Goal: Information Seeking & Learning: Learn about a topic

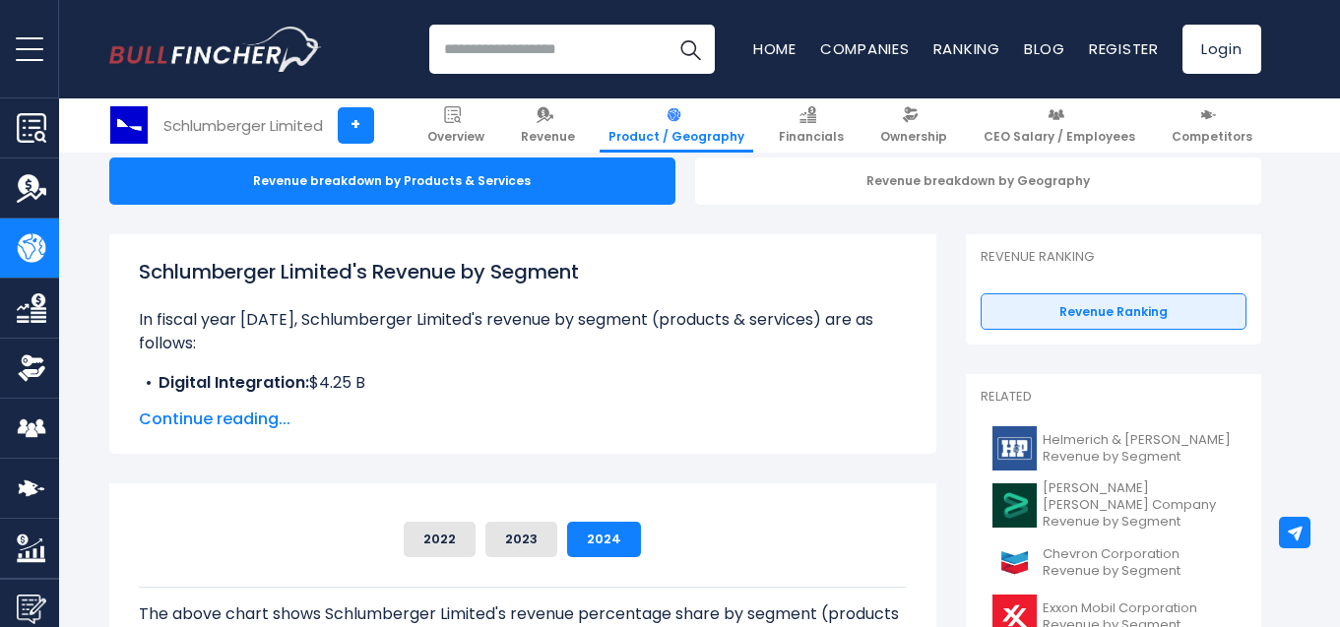
scroll to position [243, 0]
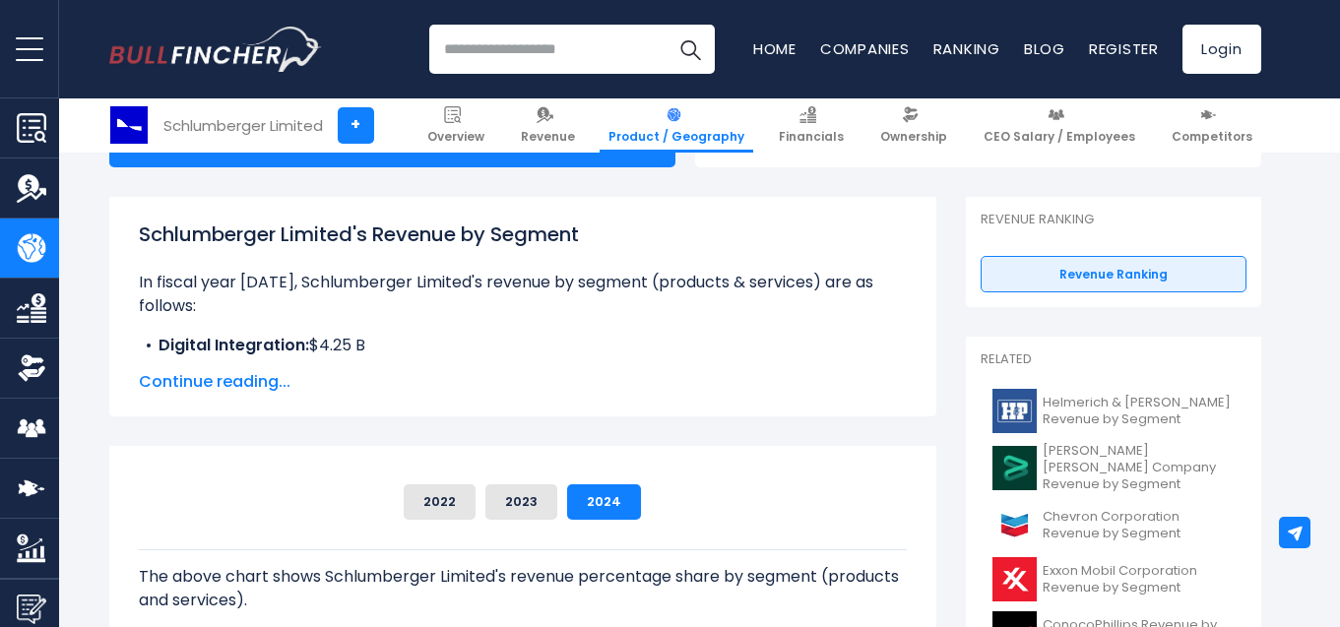
click at [239, 381] on span "Continue reading..." at bounding box center [523, 382] width 768 height 24
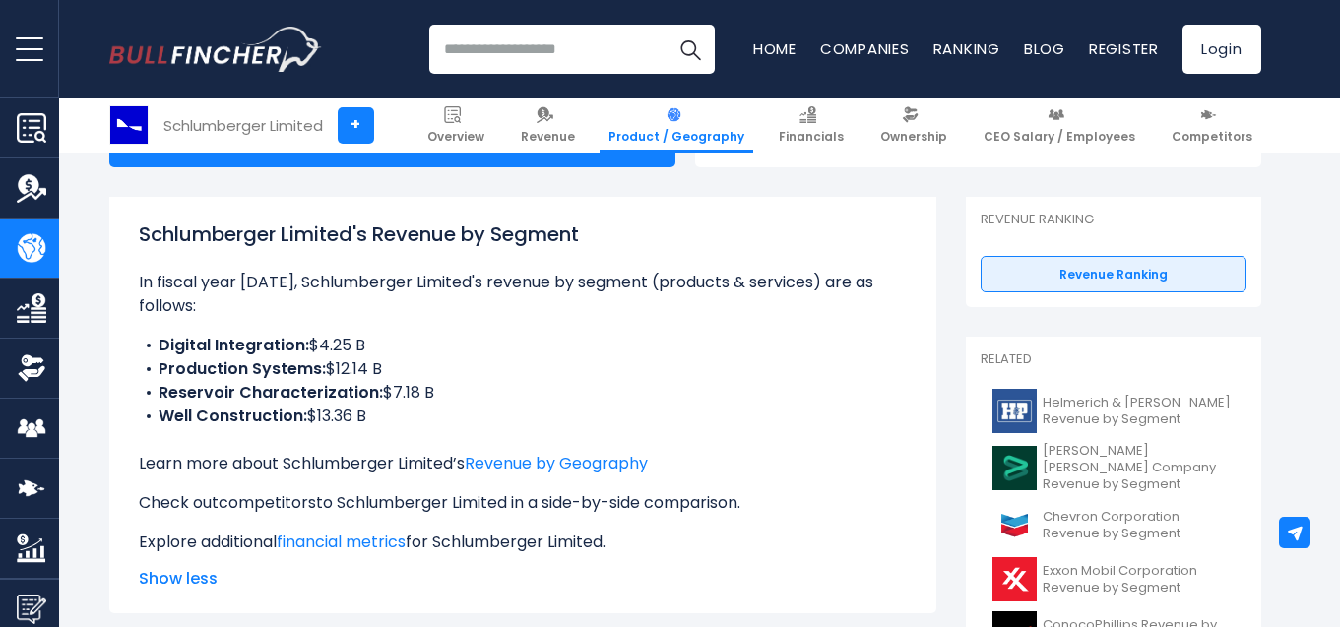
click at [251, 496] on link "competitors" at bounding box center [268, 502] width 98 height 23
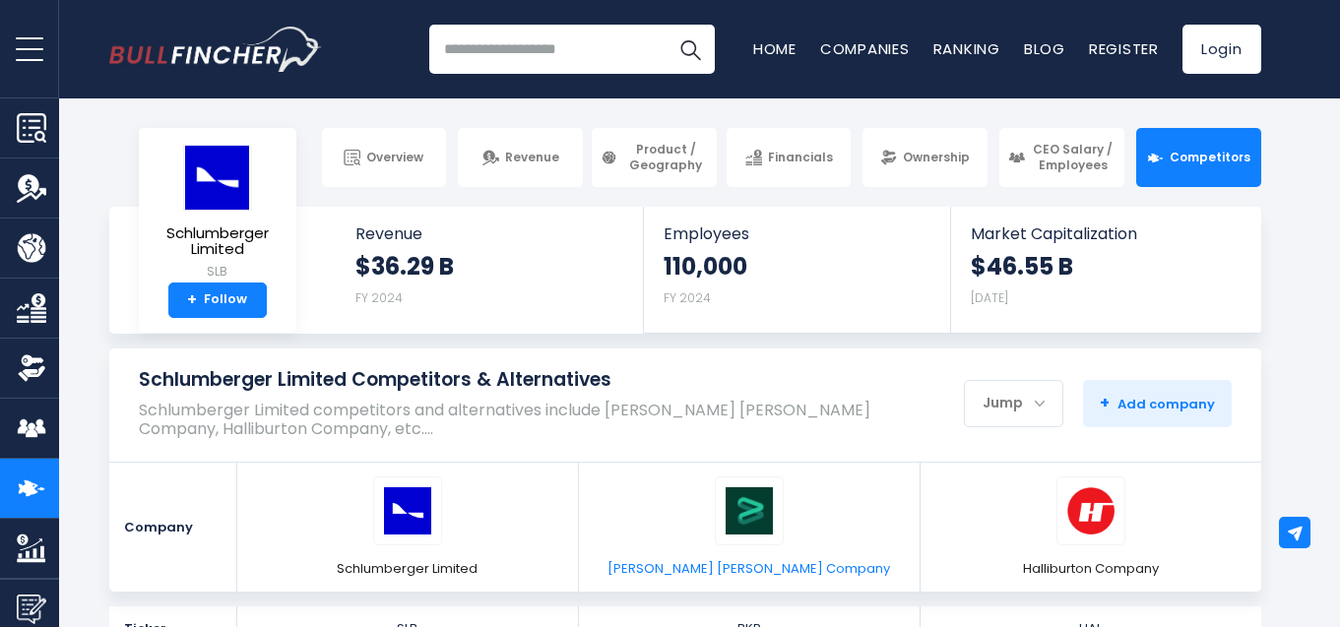
click at [735, 512] on img at bounding box center [749, 511] width 47 height 47
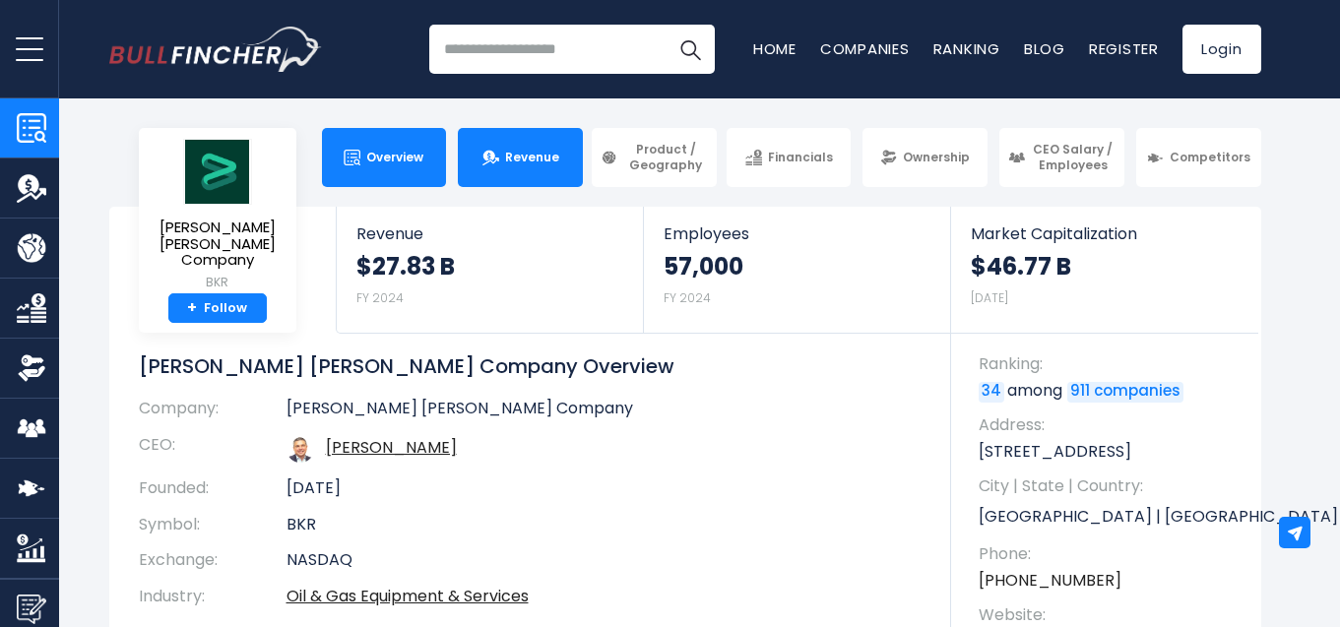
click at [519, 145] on link "Revenue" at bounding box center [520, 157] width 125 height 59
click at [524, 152] on span "Revenue" at bounding box center [532, 158] width 54 height 16
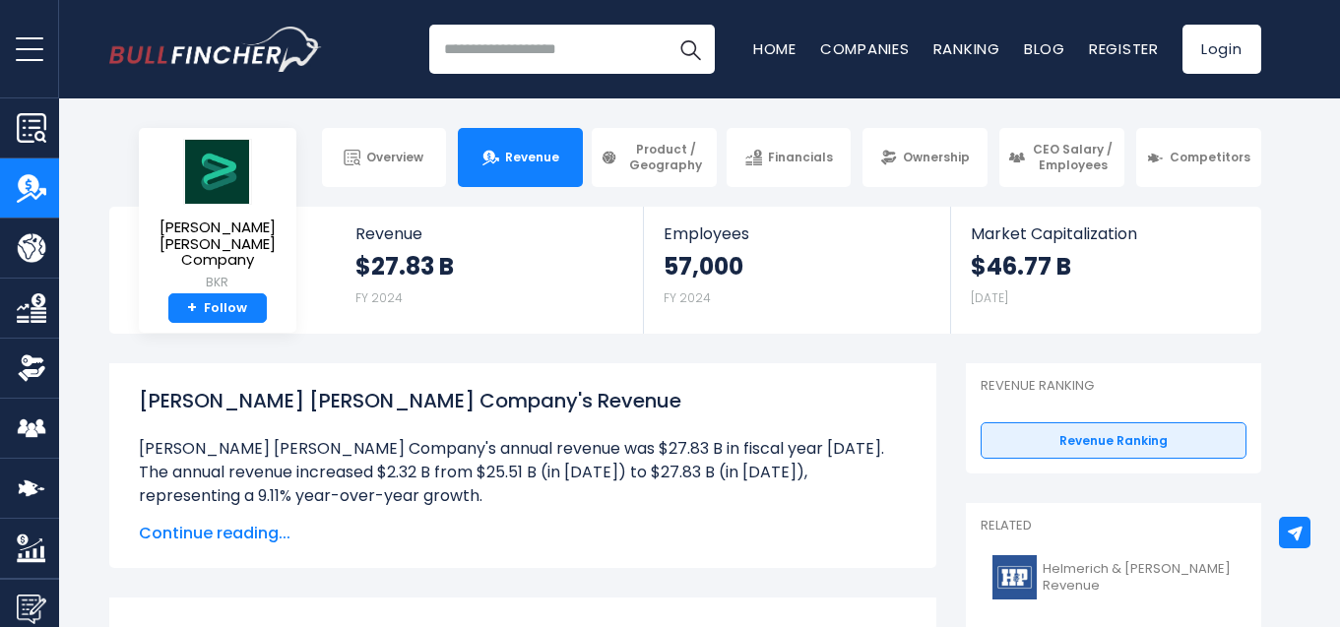
click at [187, 526] on span "Continue reading..." at bounding box center [523, 534] width 768 height 24
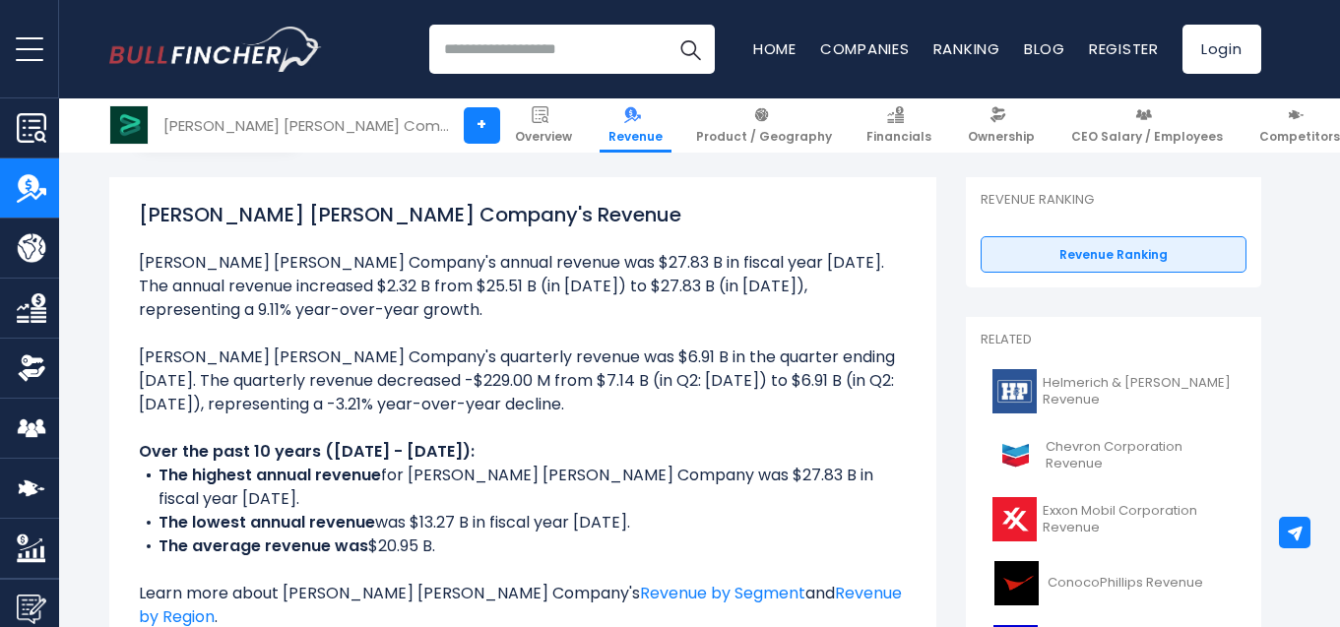
scroll to position [165, 0]
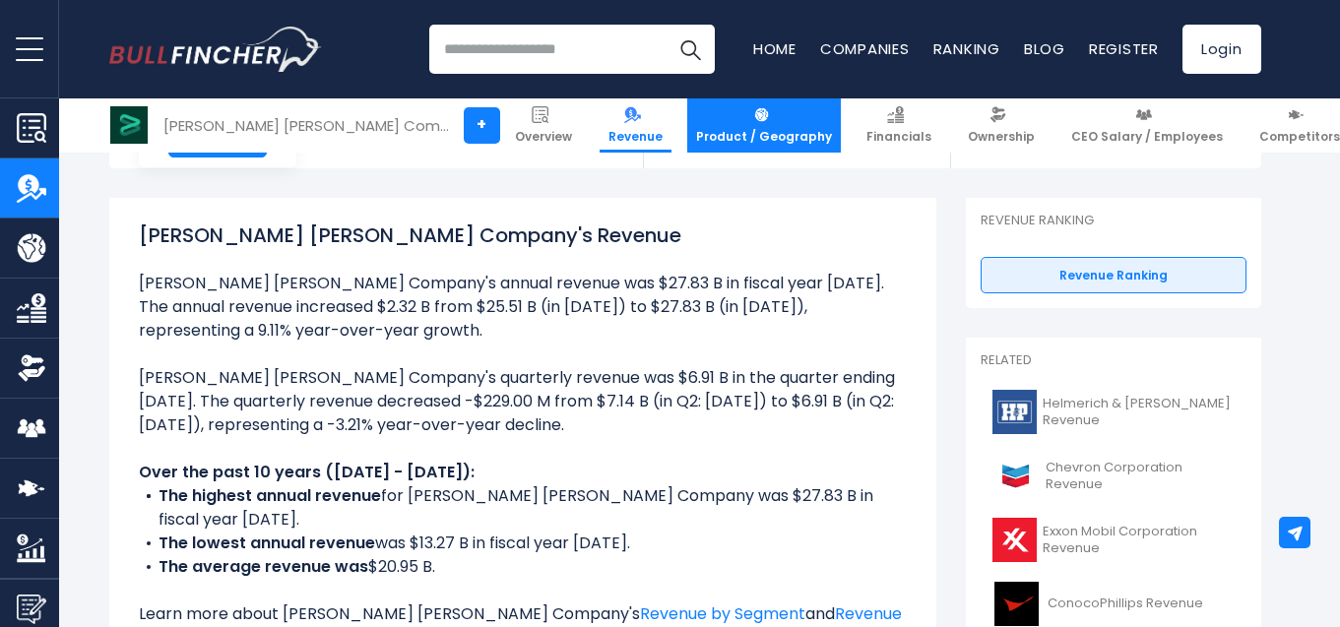
click at [753, 119] on img at bounding box center [761, 114] width 17 height 17
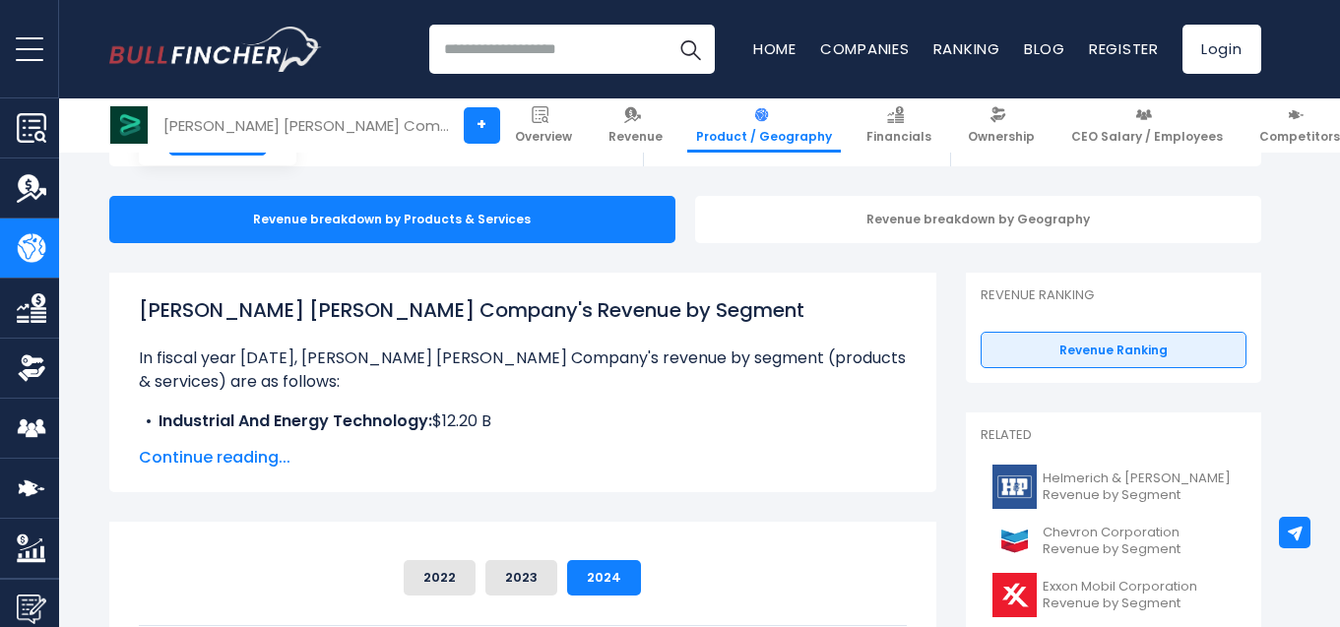
scroll to position [161, 0]
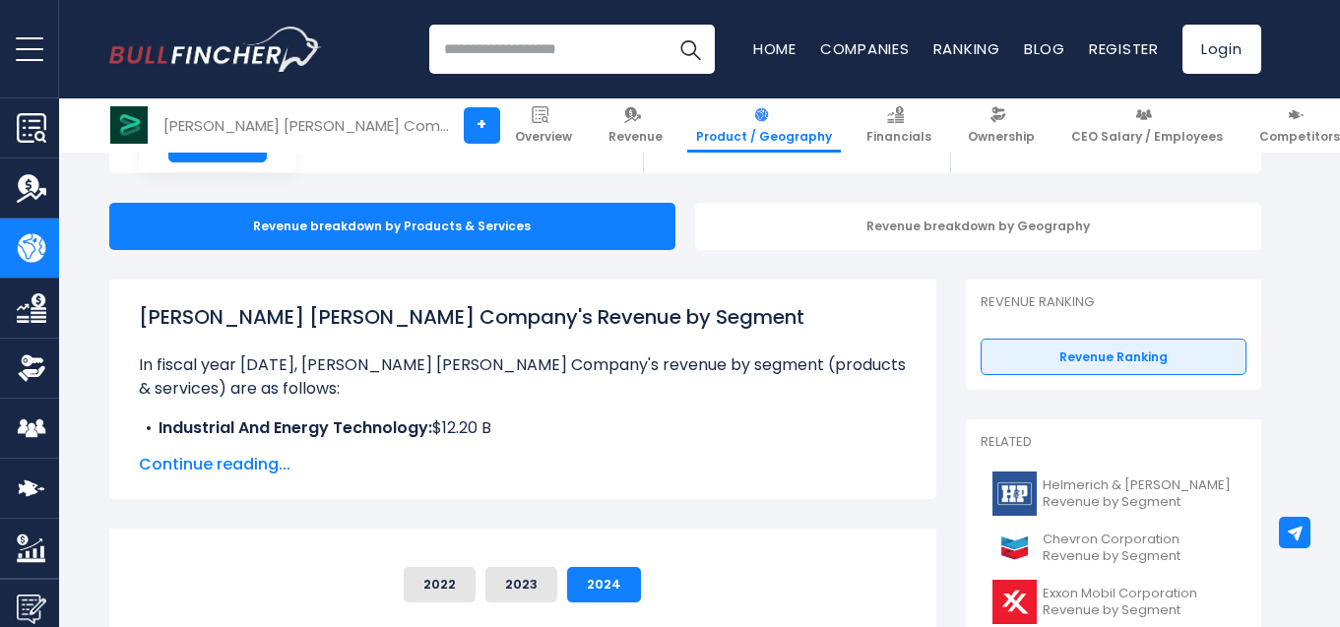
click at [240, 462] on span "Continue reading..." at bounding box center [523, 465] width 768 height 24
